Goal: Task Accomplishment & Management: Manage account settings

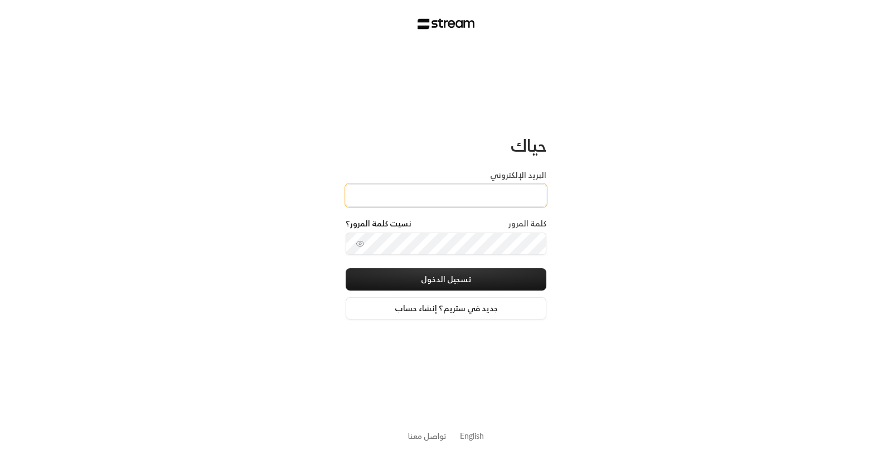
click at [437, 189] on input "البريد الإلكتروني" at bounding box center [446, 195] width 201 height 23
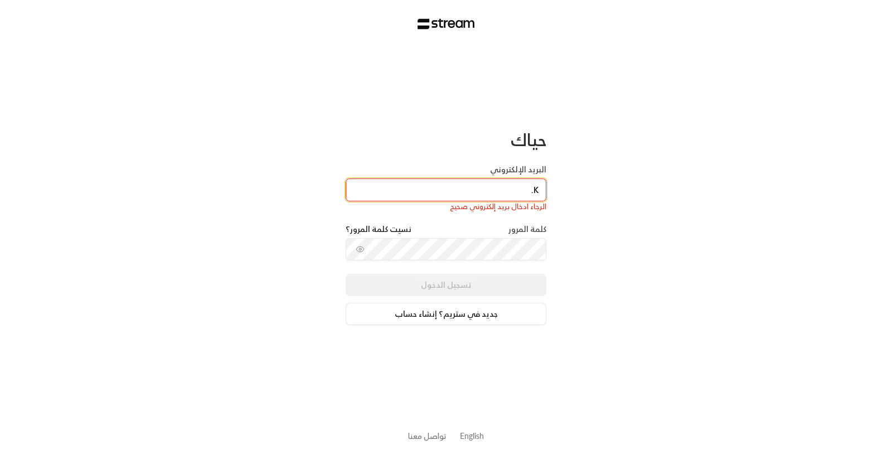
type input "[EMAIL_ADDRESS][DOMAIN_NAME]"
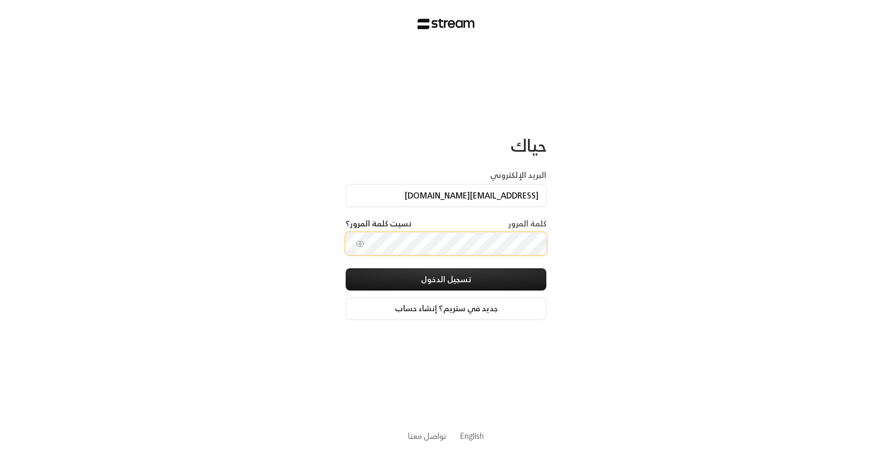
click at [346, 268] on button "تسجيل الدخول" at bounding box center [446, 279] width 201 height 22
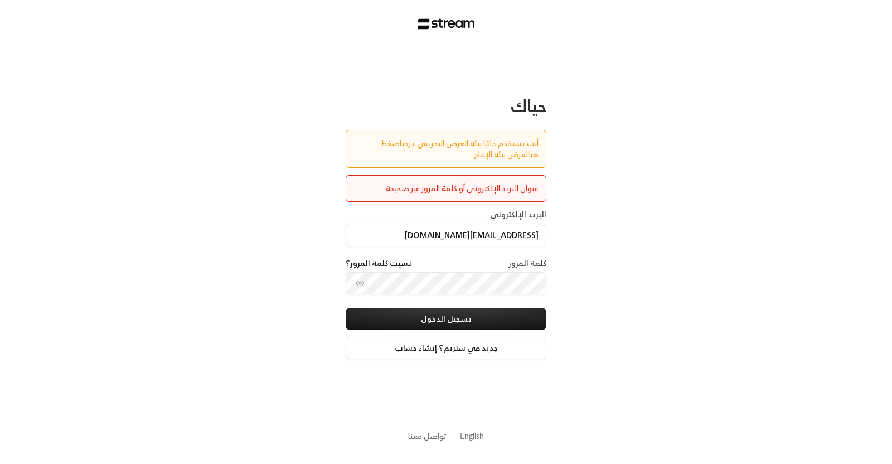
click at [610, 270] on div "حياك أنت تستخدم حاليًا بيئة العرض التجريبي. يرجى اضغط هنا لعرض بيئة الإنتاج. عن…" at bounding box center [446, 232] width 892 height 464
click at [346, 308] on button "تسجيل الدخول" at bounding box center [446, 319] width 201 height 22
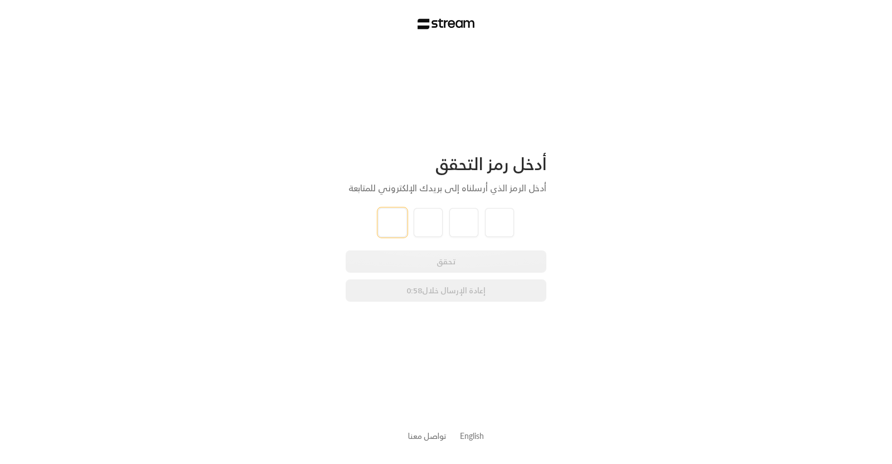
type input "1"
type input "2"
type input "3"
type input "4"
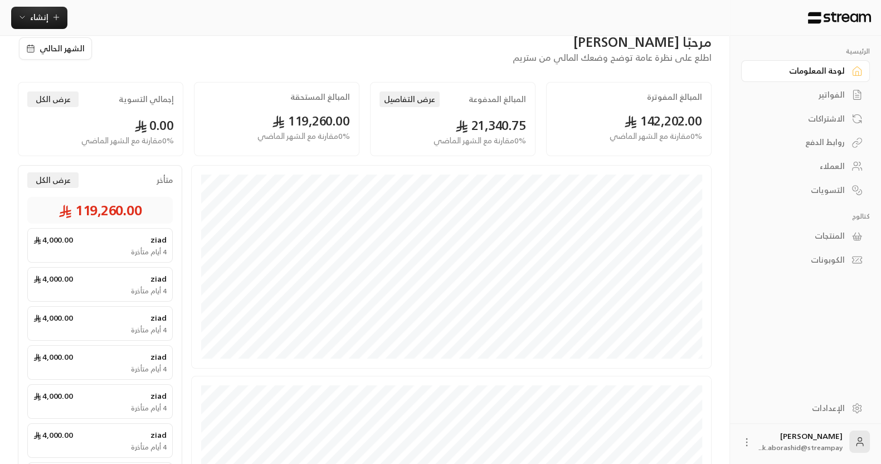
scroll to position [7, 0]
